Goal: Task Accomplishment & Management: Use online tool/utility

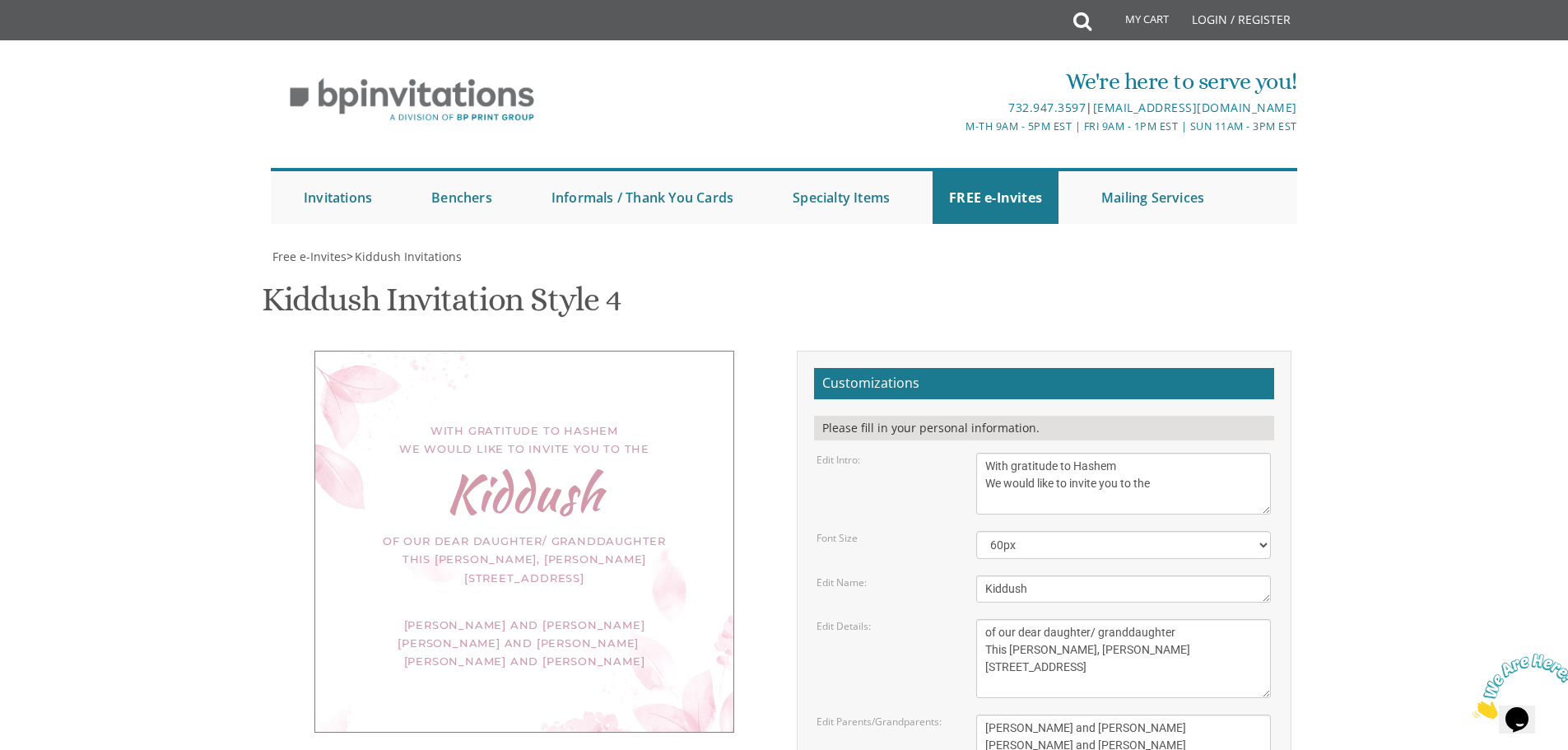
click at [1088, 620] on textarea "This Shabbos, Parshas Vayigash at our home [STREET_ADDRESS][US_STATE]" at bounding box center [1123, 659] width 295 height 79
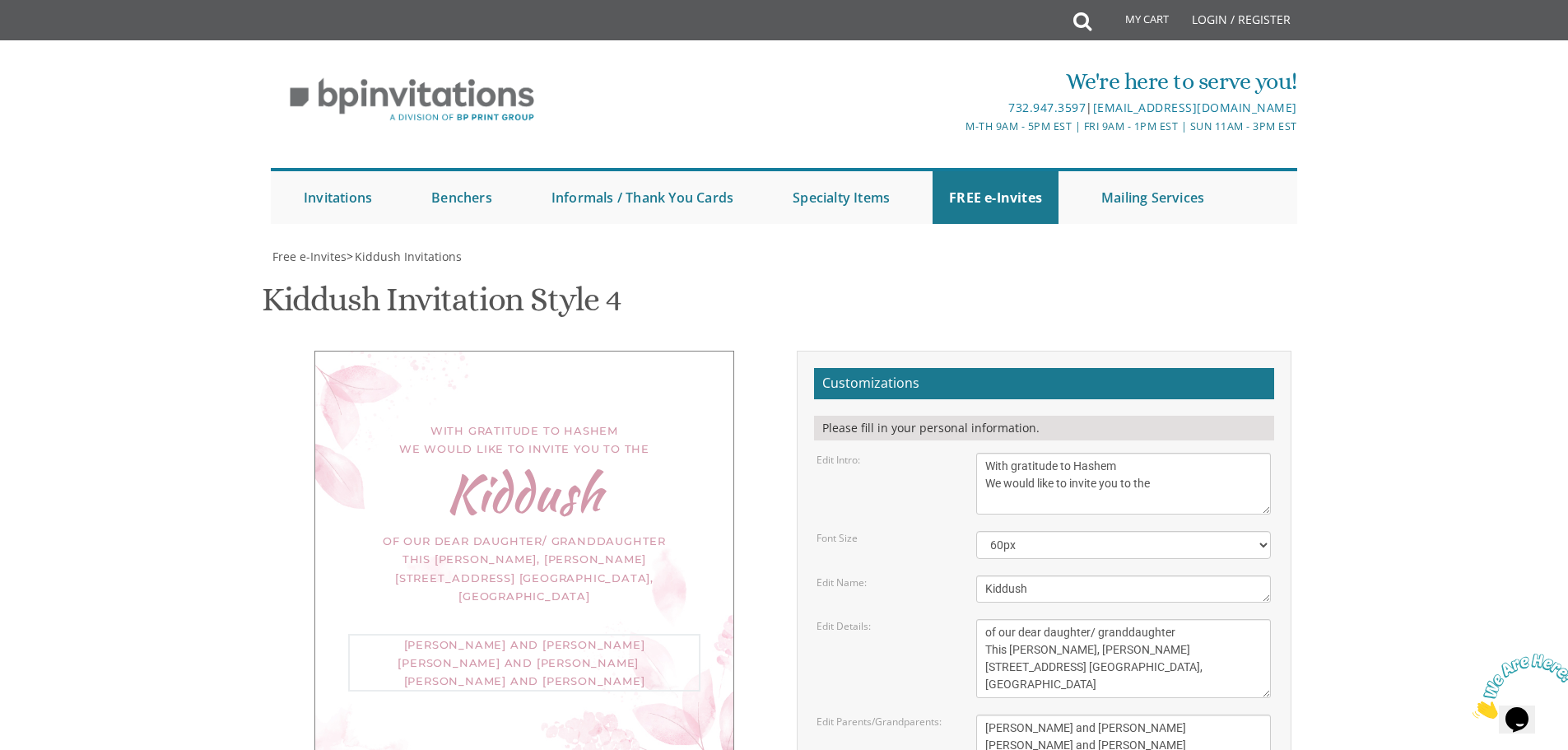
click at [1165, 715] on textarea "Meir and [PERSON_NAME] [PERSON_NAME] and [PERSON_NAME] [PERSON_NAME] and [PERSO…" at bounding box center [1123, 746] width 295 height 61
click at [1093, 620] on textarea "This Shabbos, Parshas Vayigash at our home [STREET_ADDRESS][US_STATE]" at bounding box center [1123, 659] width 295 height 79
click at [1159, 715] on textarea "Meir and [PERSON_NAME] [PERSON_NAME] and [PERSON_NAME] [PERSON_NAME] and [PERSO…" at bounding box center [1123, 746] width 295 height 61
drag, startPoint x: 1091, startPoint y: 439, endPoint x: 1103, endPoint y: 449, distance: 15.6
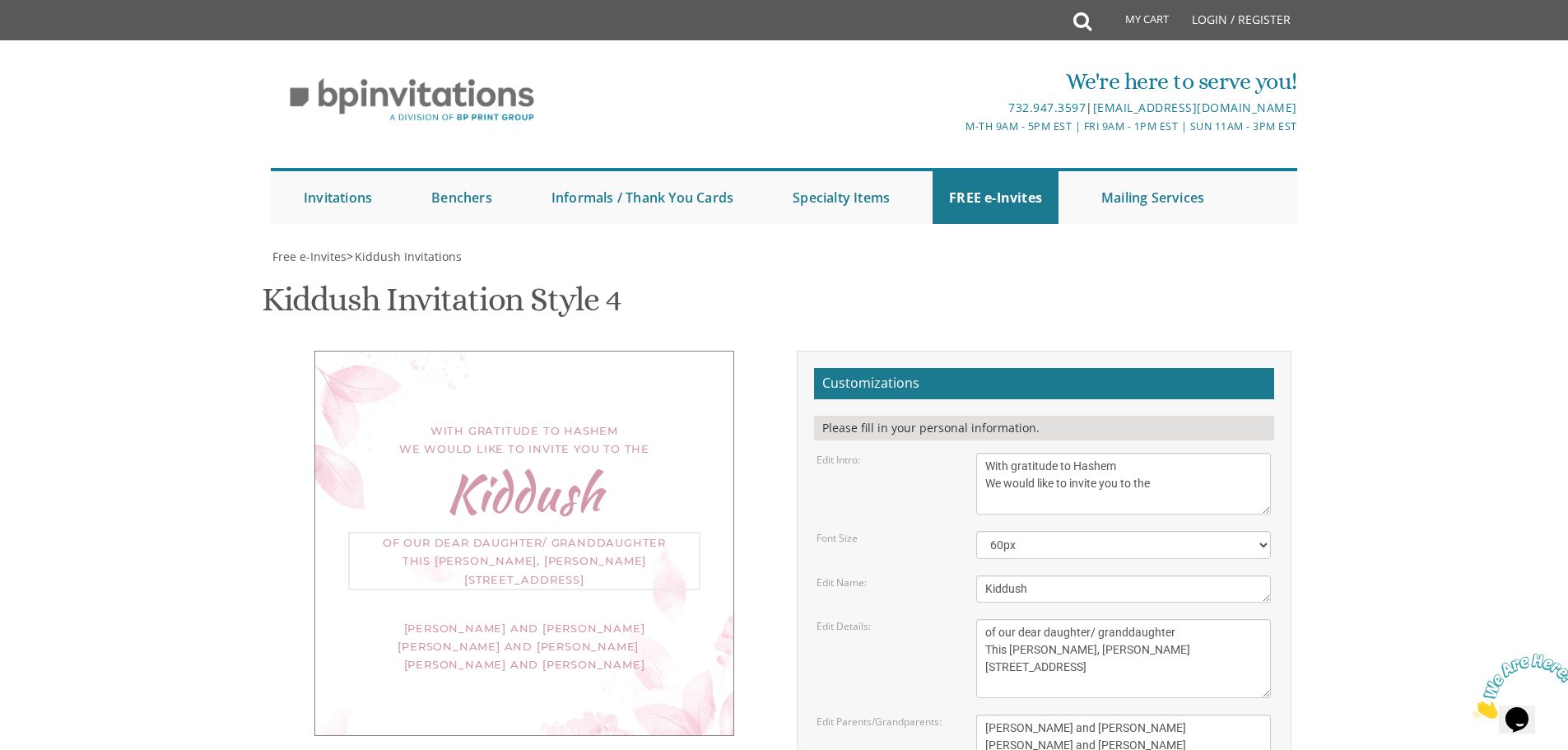
click at [1090, 620] on textarea "This Shabbos, Parshas Vayigash at our home [STREET_ADDRESS][US_STATE]" at bounding box center [1123, 659] width 295 height 79
drag, startPoint x: 1089, startPoint y: 437, endPoint x: 1094, endPoint y: 445, distance: 9.4
click at [1094, 620] on textarea "This Shabbos, Parshas Vayigash at our home [STREET_ADDRESS][US_STATE]" at bounding box center [1123, 659] width 295 height 79
type textarea "of our dear daughter/ granddaughter This [PERSON_NAME], [PERSON_NAME] [STREET_A…"
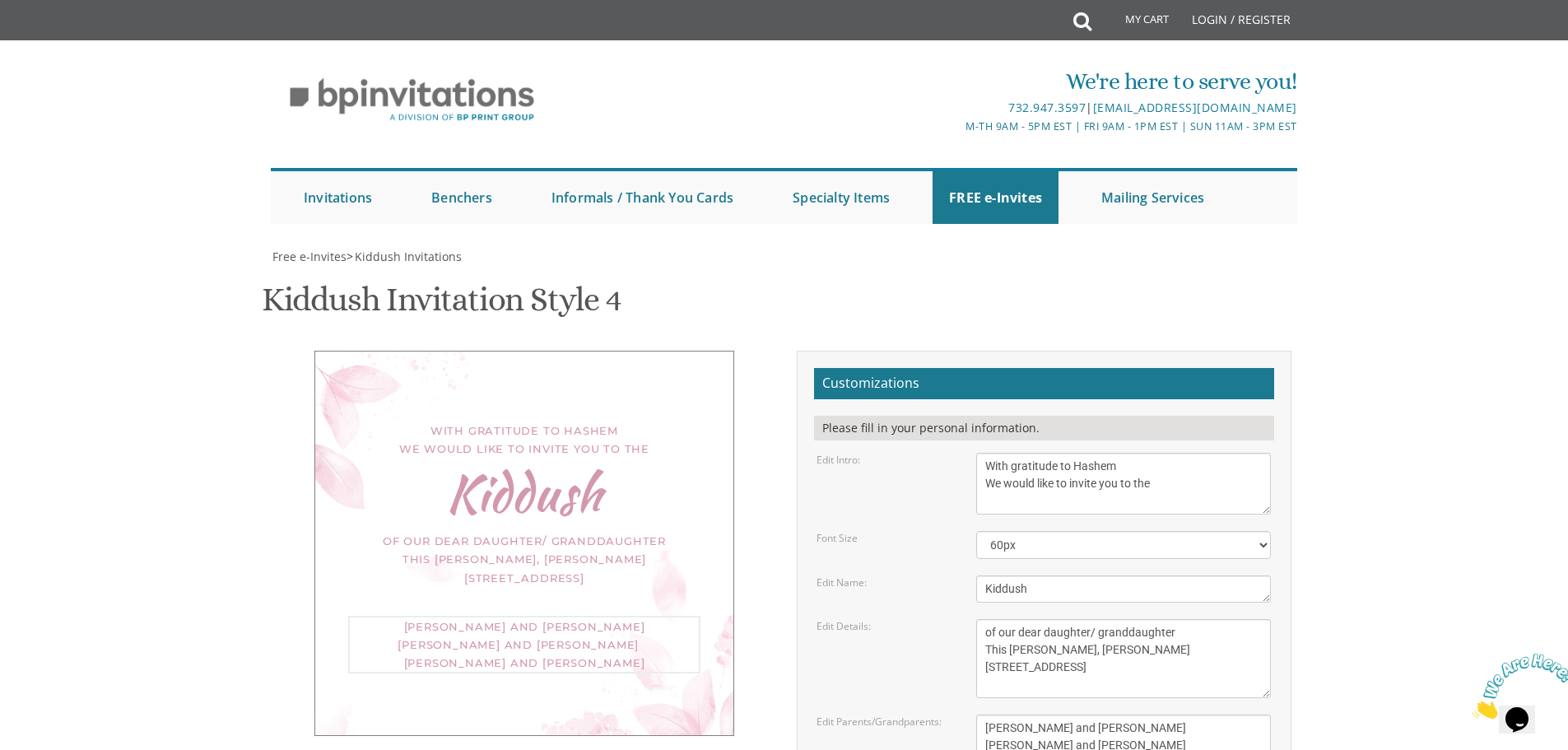
click at [1176, 715] on textarea "Meir and [PERSON_NAME] [PERSON_NAME] and [PERSON_NAME] [PERSON_NAME] and [PERSO…" at bounding box center [1123, 746] width 295 height 61
